Goal: Task Accomplishment & Management: Use online tool/utility

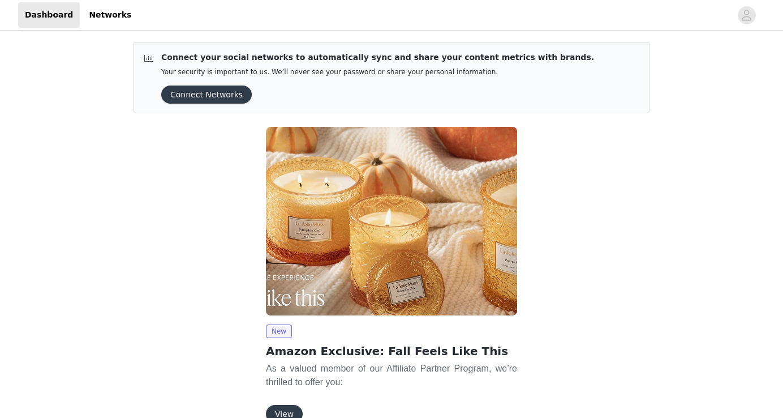
scroll to position [62, 0]
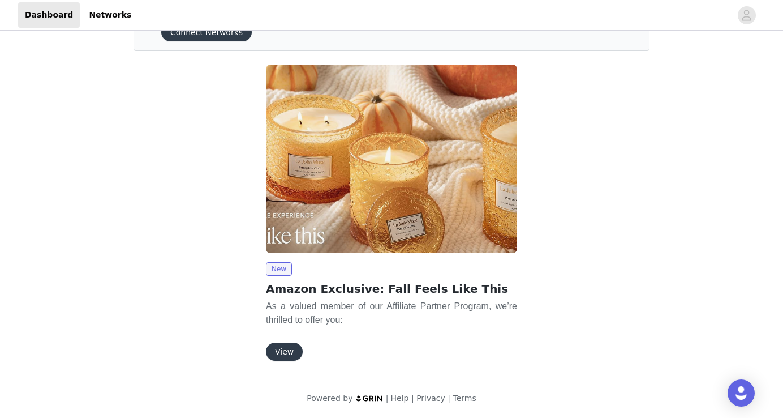
click at [285, 346] on button "View" at bounding box center [284, 351] width 37 height 18
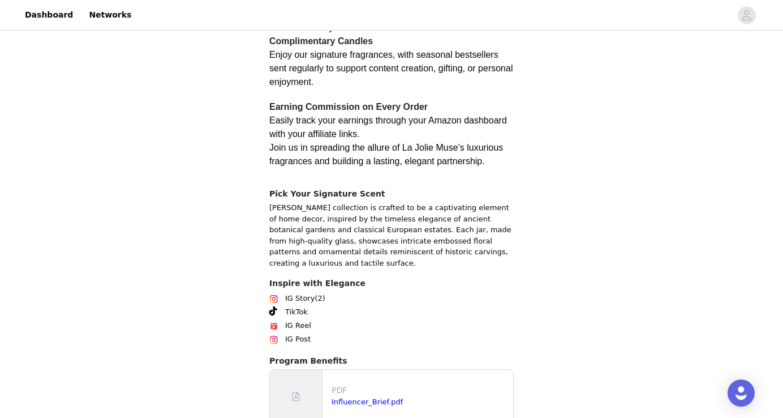
scroll to position [234, 0]
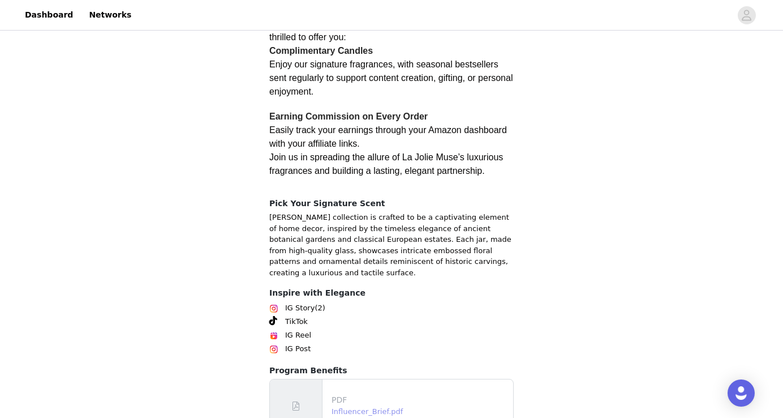
click at [354, 407] on link "Influencer_Brief.pdf" at bounding box center [367, 411] width 71 height 8
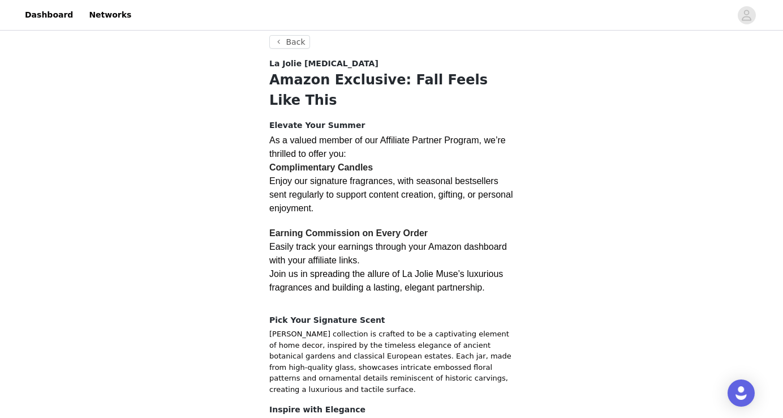
scroll to position [306, 0]
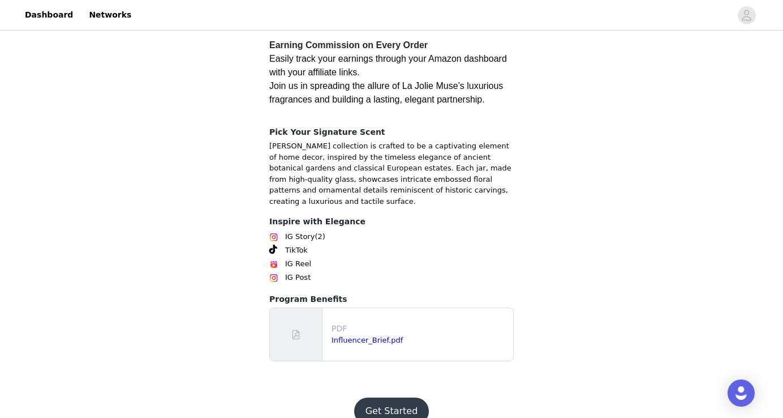
click at [401, 410] on footer "Get Started" at bounding box center [391, 411] width 147 height 54
click at [401, 397] on button "Get Started" at bounding box center [391, 410] width 75 height 27
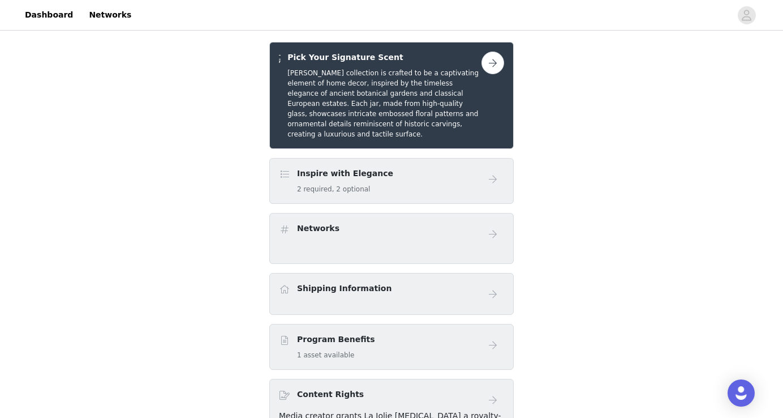
scroll to position [153, 0]
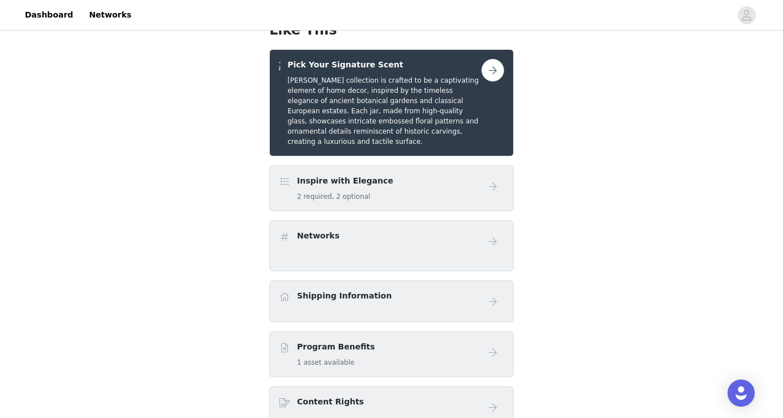
click at [489, 59] on button "button" at bounding box center [493, 70] width 23 height 23
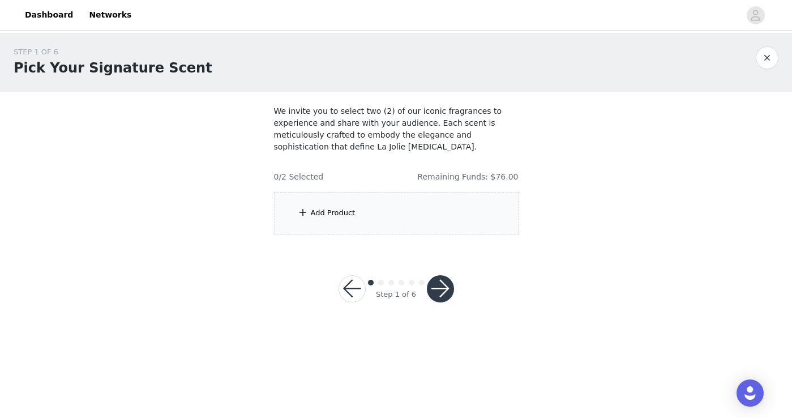
click at [368, 208] on div "Add Product" at bounding box center [396, 213] width 245 height 42
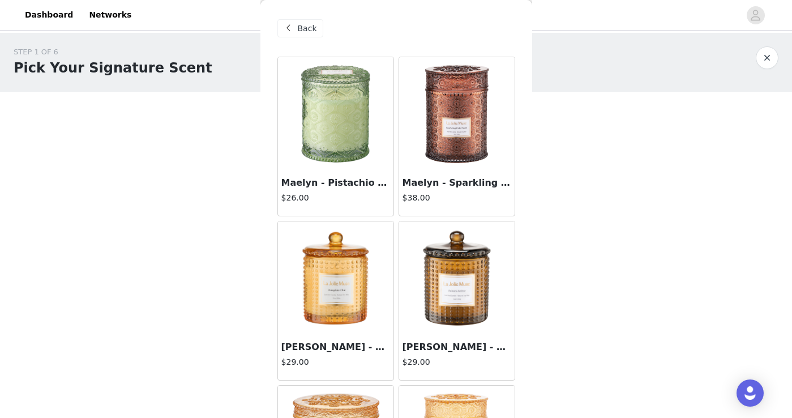
scroll to position [129, 0]
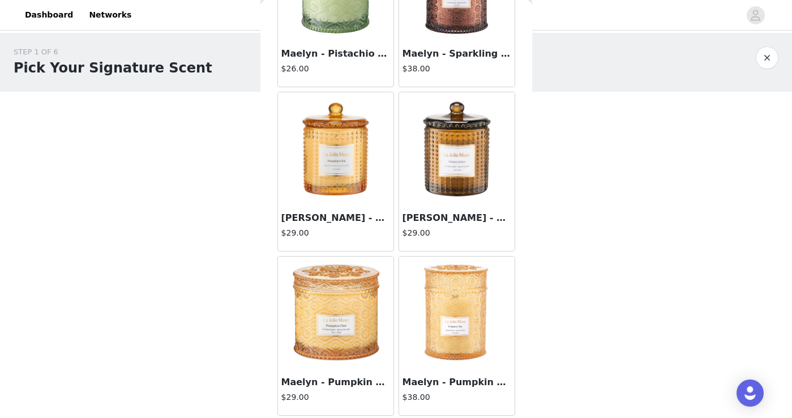
click at [448, 333] on img at bounding box center [456, 312] width 113 height 113
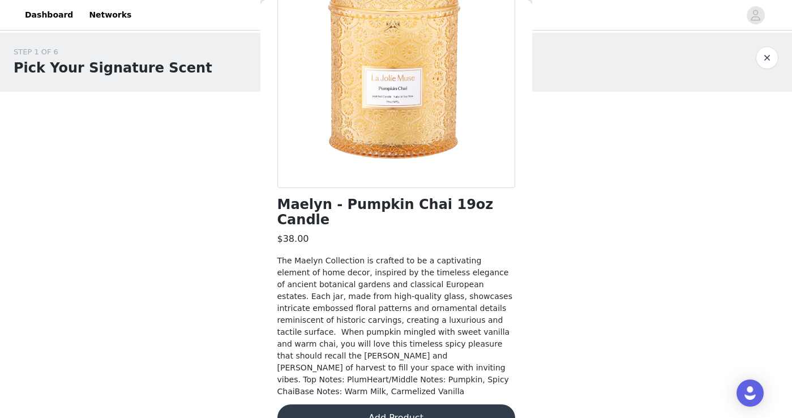
scroll to position [0, 0]
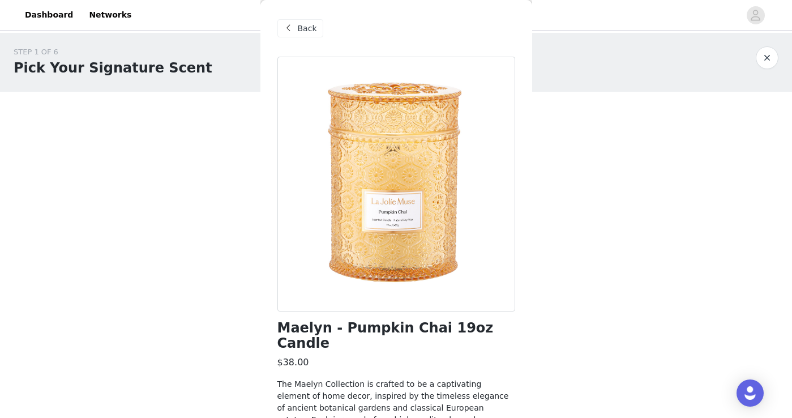
click at [285, 26] on span at bounding box center [289, 29] width 14 height 14
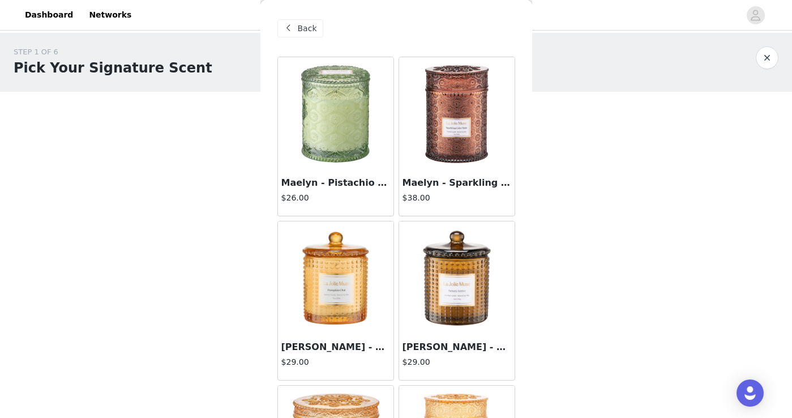
scroll to position [11, 0]
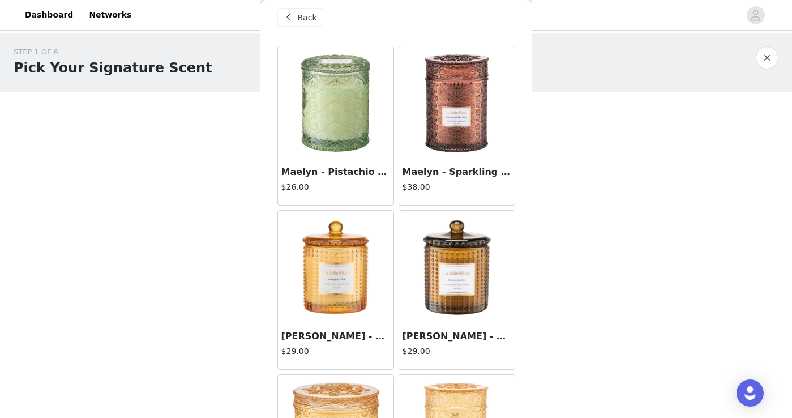
click at [436, 256] on img at bounding box center [456, 267] width 113 height 113
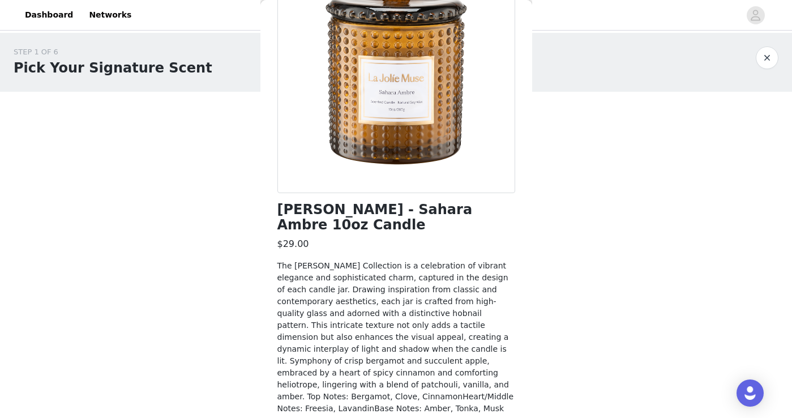
scroll to position [0, 0]
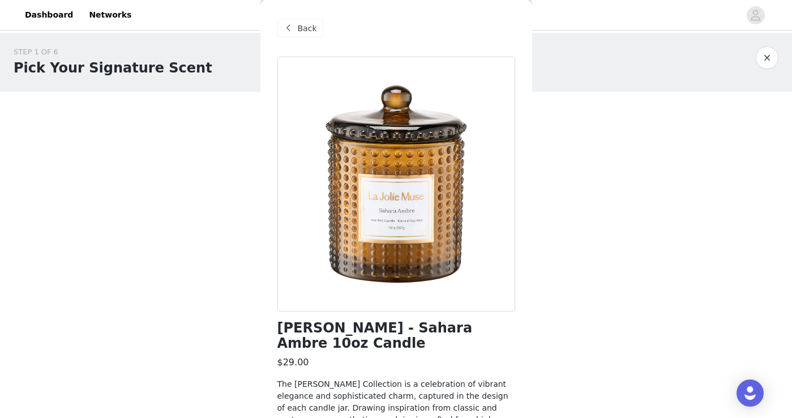
click at [308, 26] on span "Back" at bounding box center [307, 29] width 19 height 12
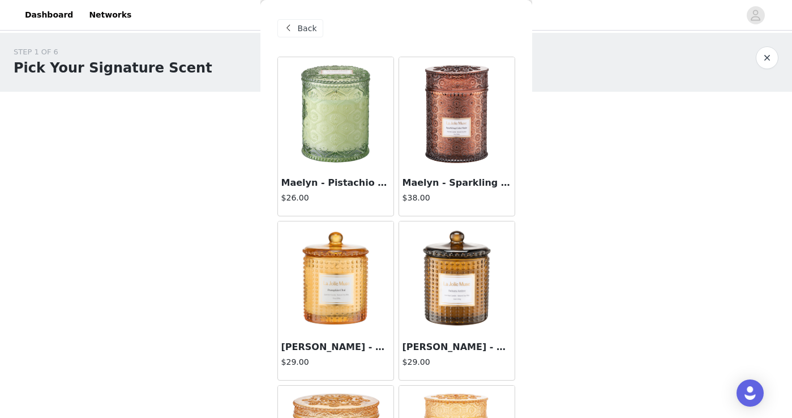
click at [376, 179] on h3 "Maelyn - Pistachio Macaron 6oz Candle" at bounding box center [335, 183] width 109 height 14
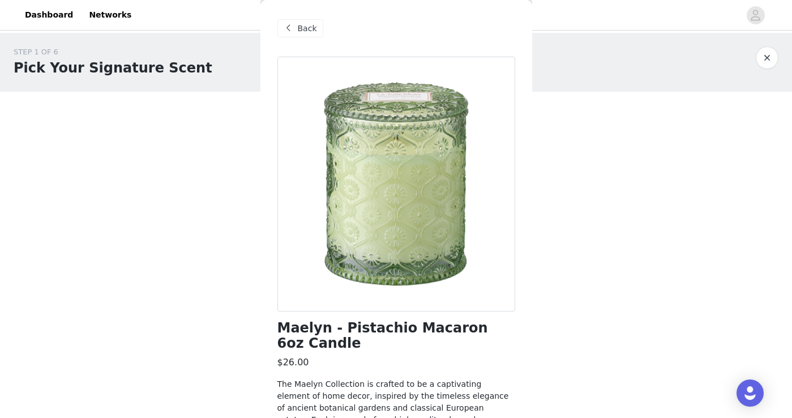
click at [310, 21] on div "Back" at bounding box center [300, 28] width 46 height 18
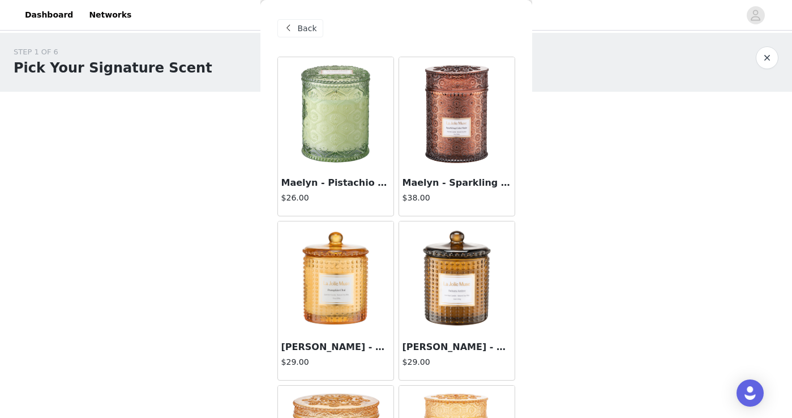
click at [457, 179] on h3 "Maelyn - Sparkling Cider Mule 19oz Candle" at bounding box center [457, 183] width 109 height 14
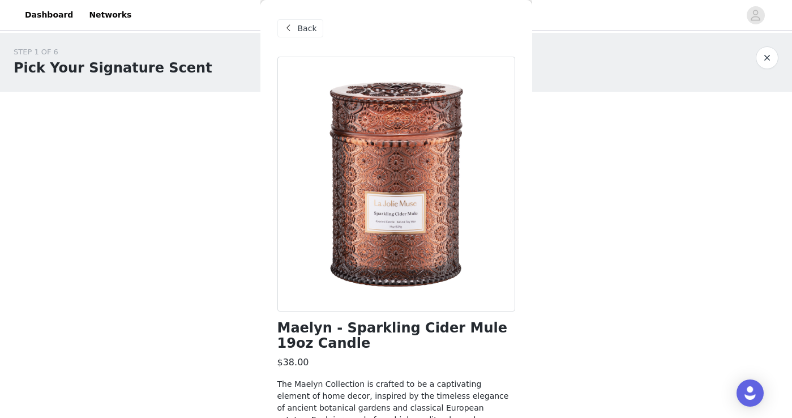
click at [303, 32] on span "Back" at bounding box center [307, 29] width 19 height 12
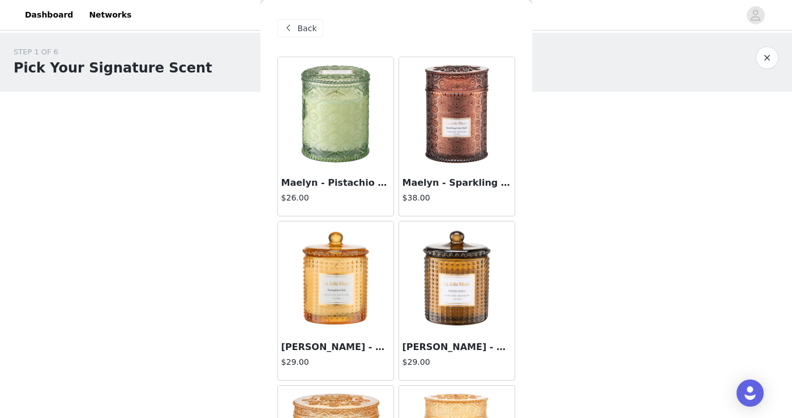
scroll to position [129, 0]
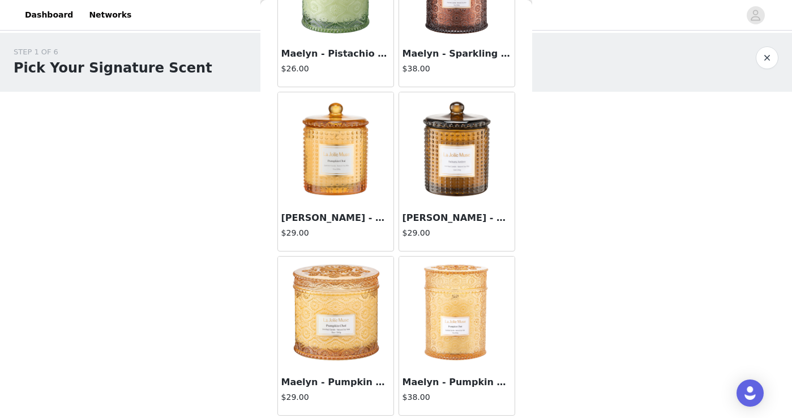
click at [438, 309] on img at bounding box center [456, 312] width 113 height 113
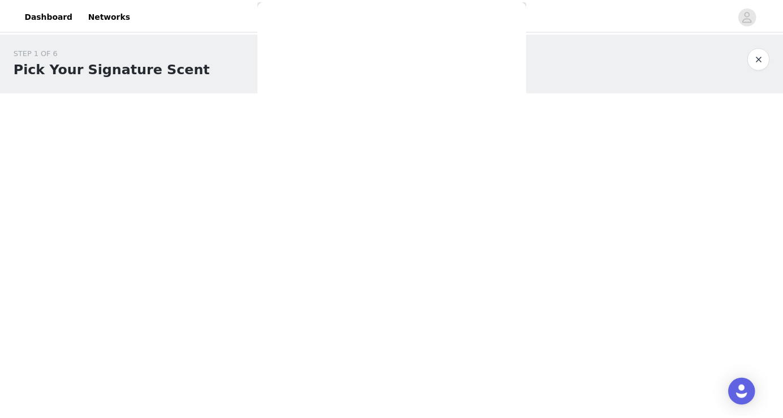
scroll to position [123, 0]
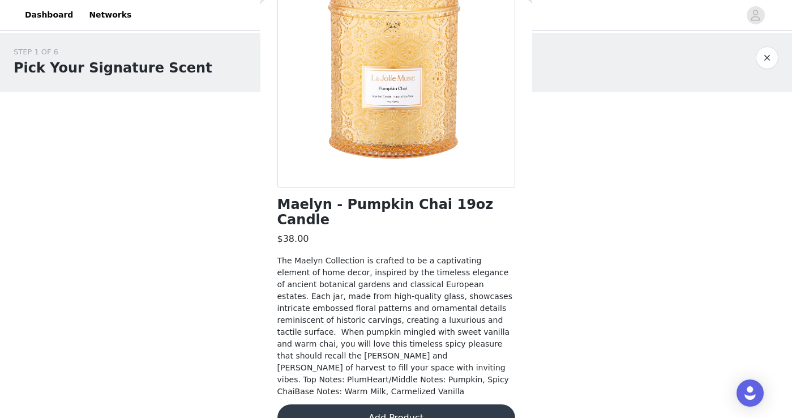
click at [410, 404] on button "Add Product" at bounding box center [396, 417] width 238 height 27
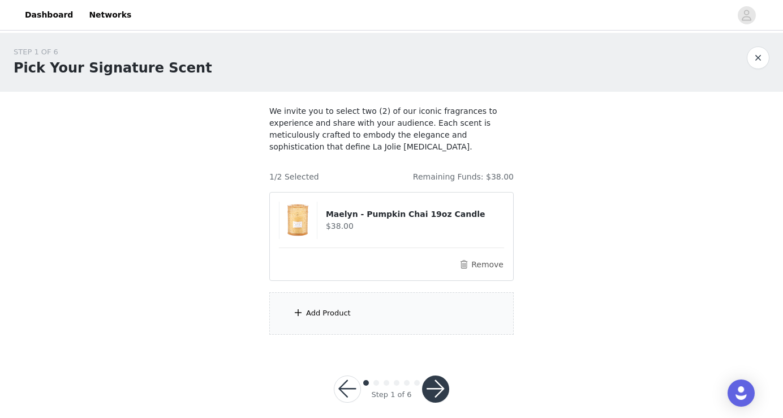
click at [404, 318] on div "Add Product" at bounding box center [391, 313] width 245 height 42
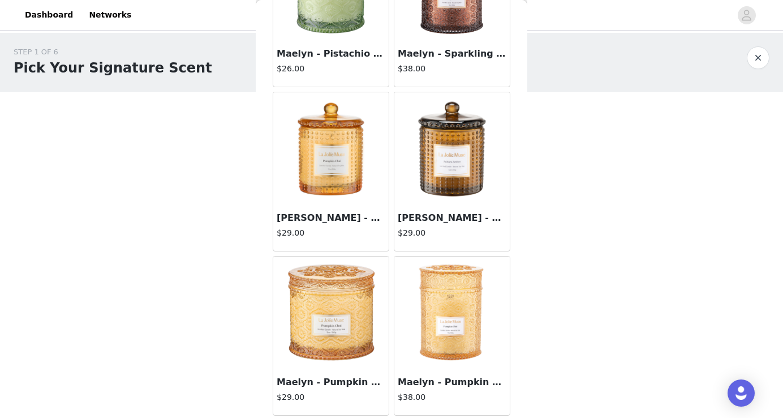
scroll to position [0, 0]
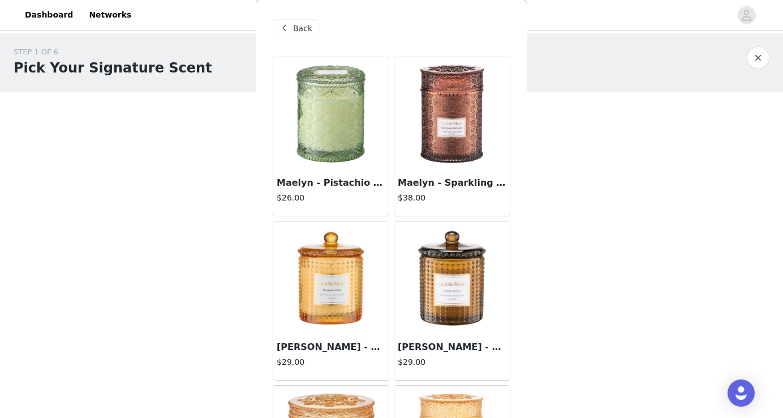
click at [348, 263] on img at bounding box center [331, 277] width 113 height 113
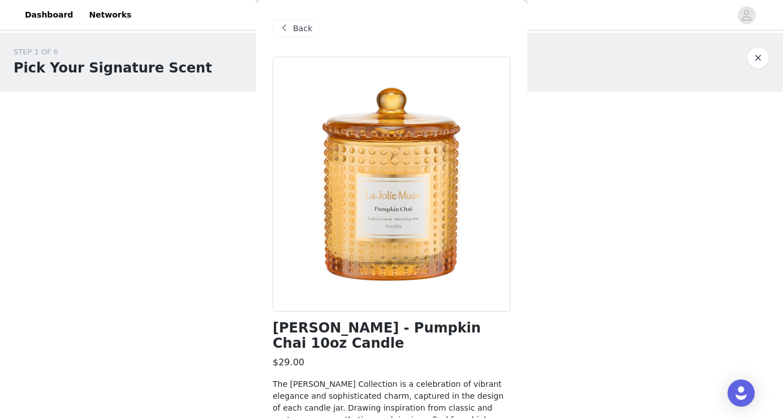
click at [303, 39] on div "Back" at bounding box center [392, 28] width 238 height 57
click at [303, 32] on span "Back" at bounding box center [302, 29] width 19 height 12
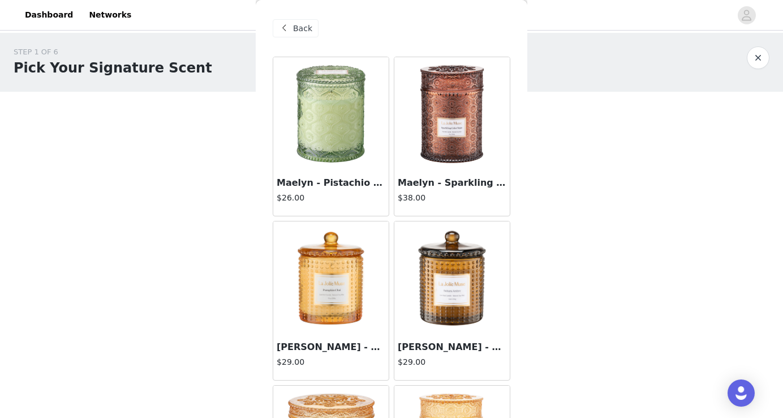
click at [452, 135] on img at bounding box center [452, 113] width 113 height 113
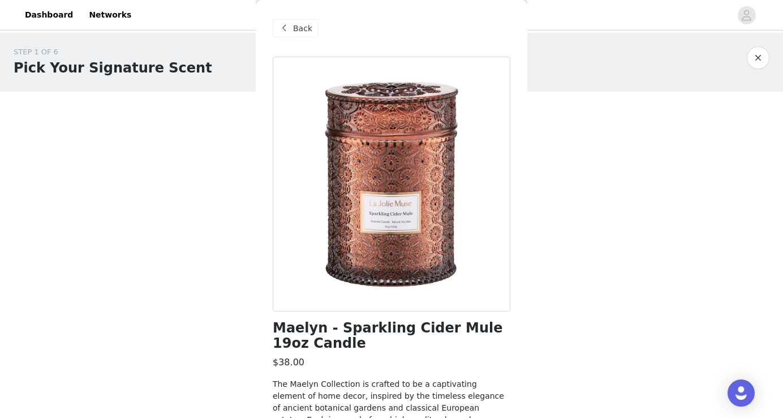
scroll to position [139, 0]
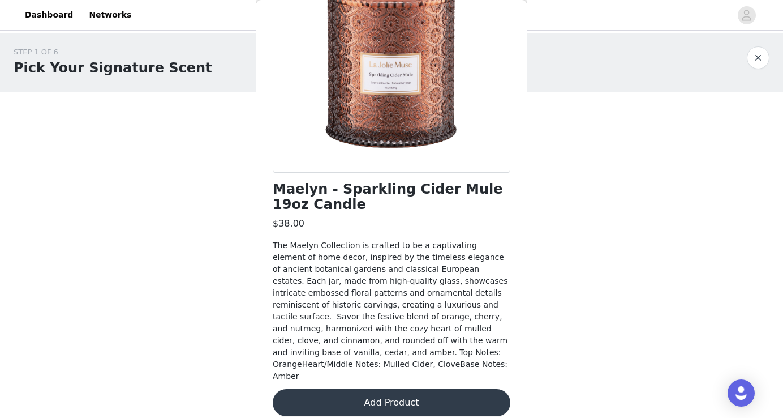
drag, startPoint x: 369, startPoint y: 266, endPoint x: 386, endPoint y: 319, distance: 55.3
click at [386, 319] on span "The Maelyn Collection is crafted to be a captivating element of home decor, ins…" at bounding box center [390, 311] width 235 height 140
drag, startPoint x: 376, startPoint y: 313, endPoint x: 394, endPoint y: 327, distance: 23.0
click at [394, 327] on span "The Maelyn Collection is crafted to be a captivating element of home decor, ins…" at bounding box center [390, 311] width 235 height 140
click at [394, 315] on span "The Maelyn Collection is crafted to be a captivating element of home decor, ins…" at bounding box center [390, 311] width 235 height 140
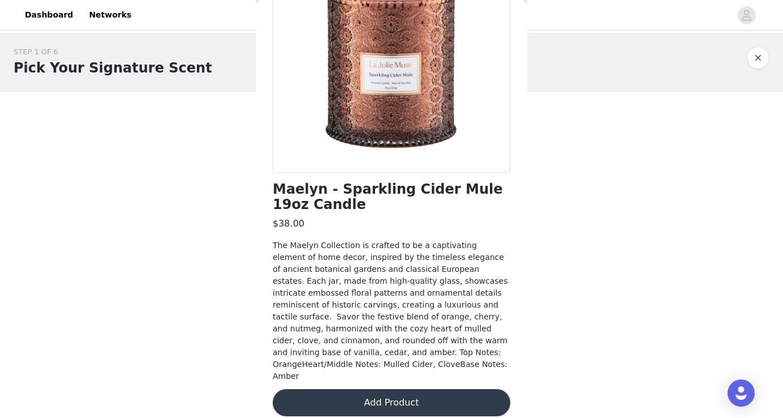
scroll to position [0, 0]
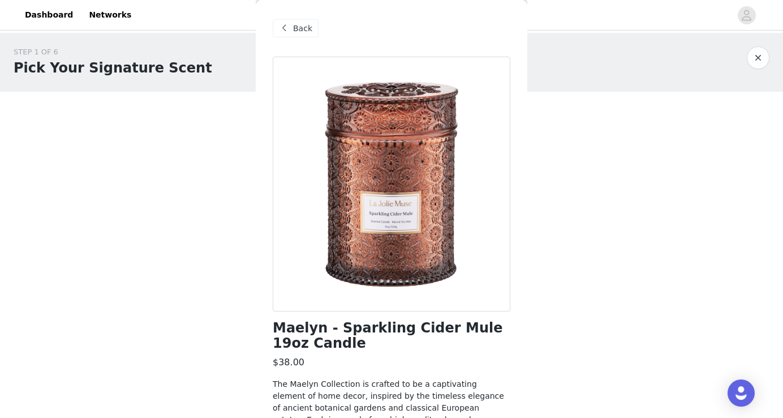
click at [301, 34] on div "Back" at bounding box center [296, 28] width 46 height 18
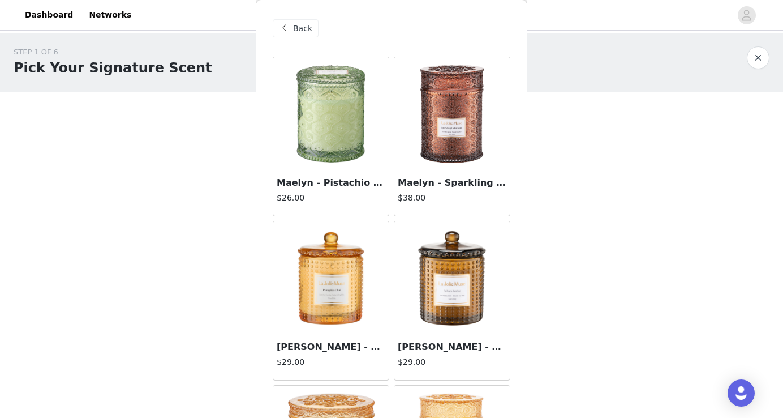
click at [453, 313] on img at bounding box center [452, 277] width 113 height 113
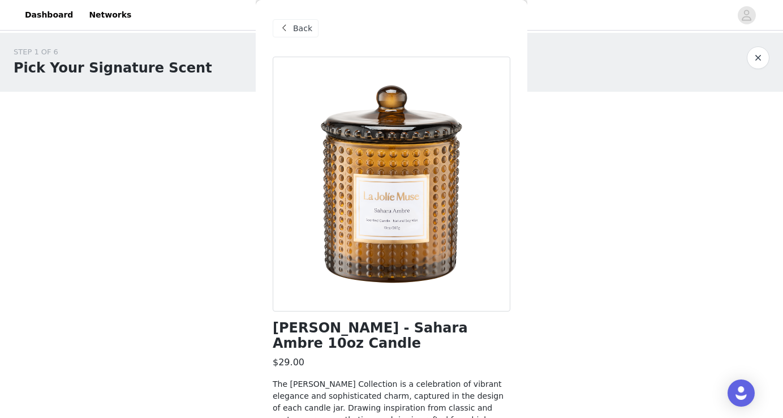
scroll to position [162, 0]
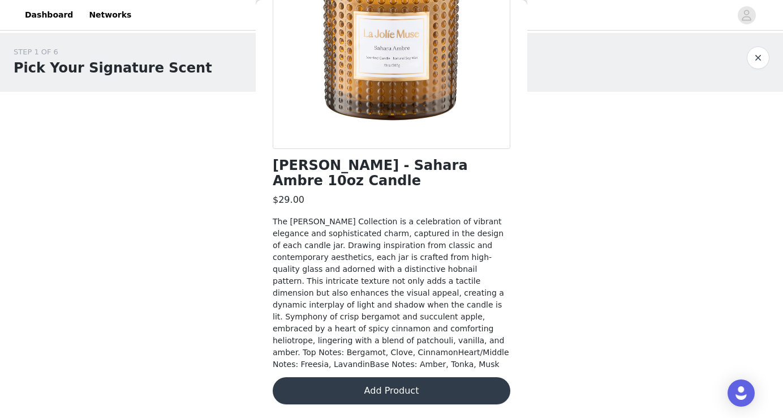
click at [399, 380] on button "Add Product" at bounding box center [392, 390] width 238 height 27
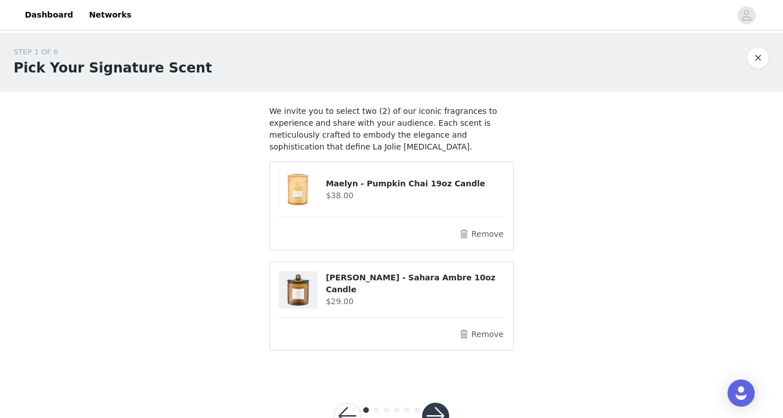
scroll to position [38, 0]
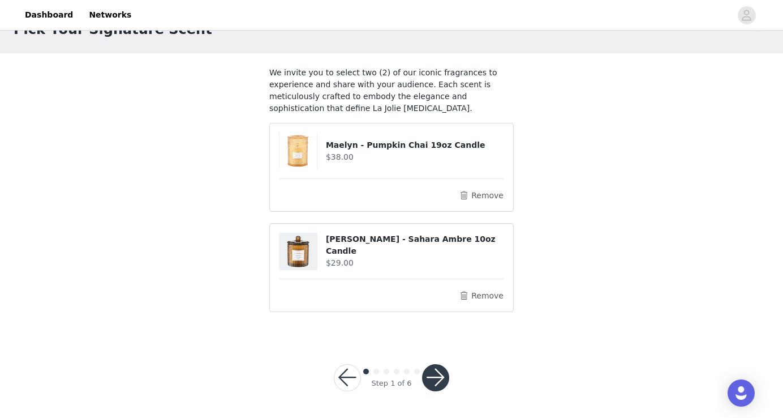
click at [441, 374] on button "button" at bounding box center [435, 377] width 27 height 27
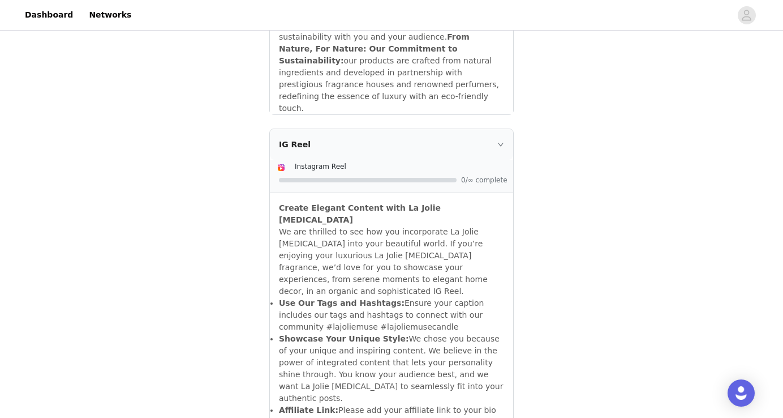
scroll to position [1052, 0]
